Goal: Task Accomplishment & Management: Manage account settings

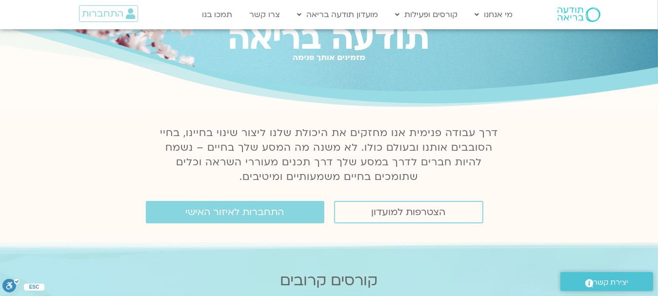
scroll to position [49, 0]
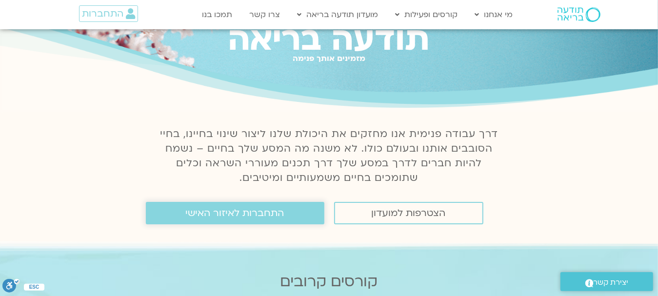
click at [228, 214] on span "התחברות לאיזור האישי" at bounding box center [235, 213] width 99 height 11
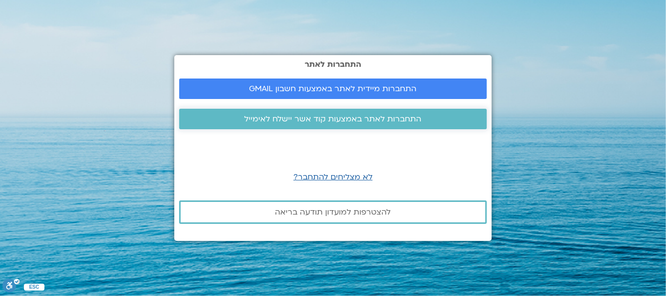
click at [336, 117] on span "התחברות לאתר באמצעות קוד אשר יישלח לאימייל" at bounding box center [333, 119] width 177 height 9
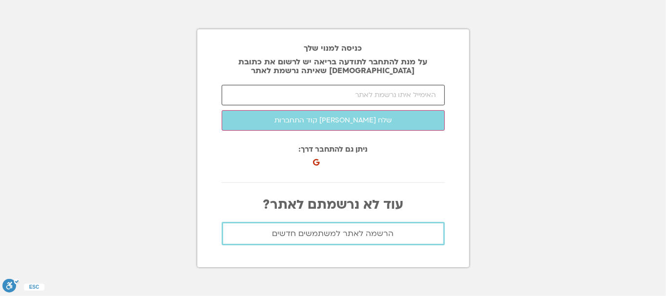
click at [361, 92] on input "email" at bounding box center [333, 95] width 223 height 20
type input "050wmilka@gmail.com"
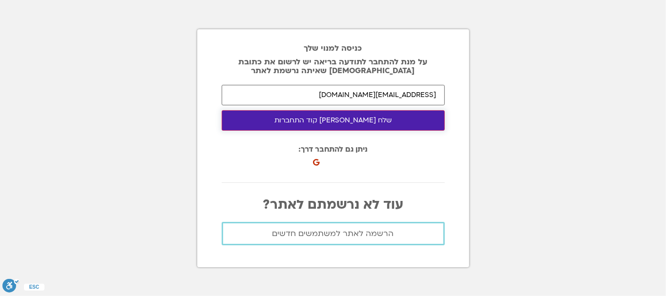
click at [319, 116] on button "שלח לי קוד התחברות" at bounding box center [333, 120] width 223 height 20
